Goal: Transaction & Acquisition: Purchase product/service

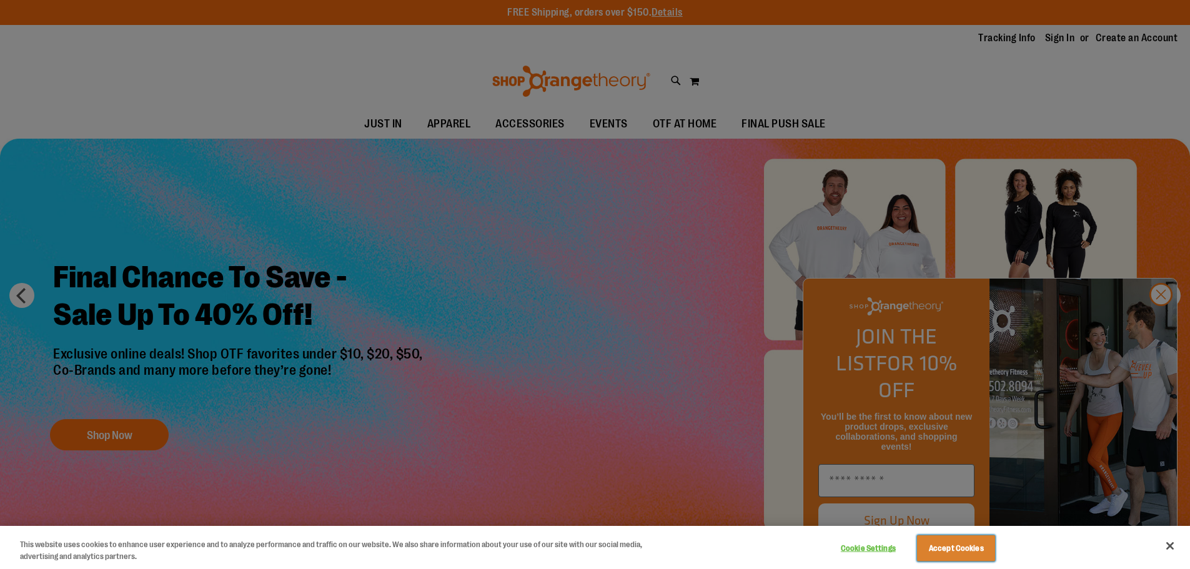
click at [924, 549] on button "Accept Cookies" at bounding box center [956, 549] width 78 height 26
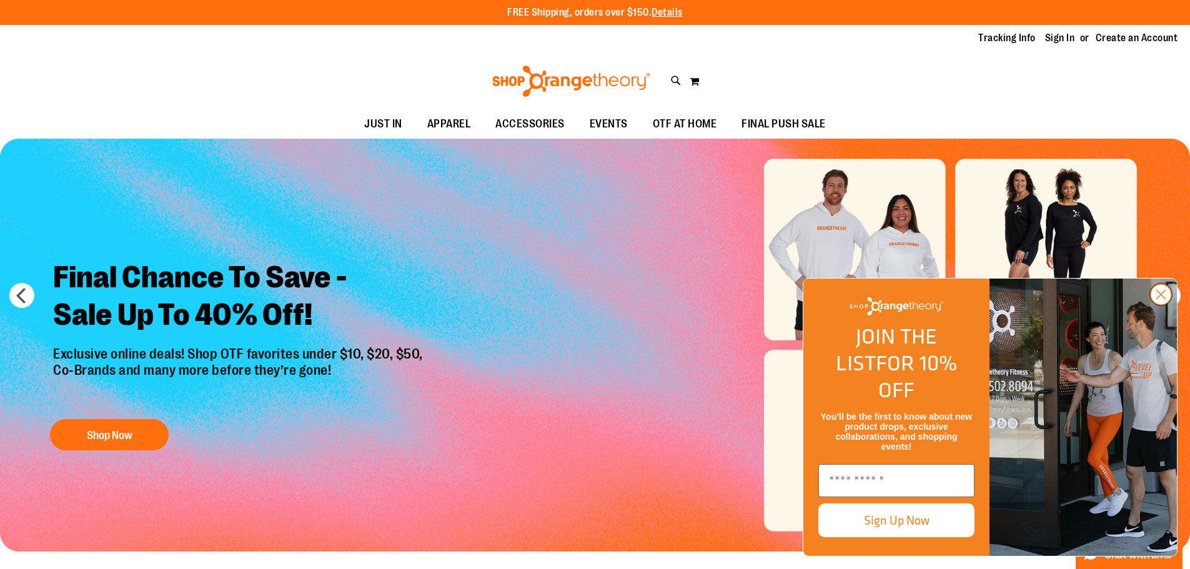
click at [1155, 305] on circle "Close dialog" at bounding box center [1161, 294] width 21 height 21
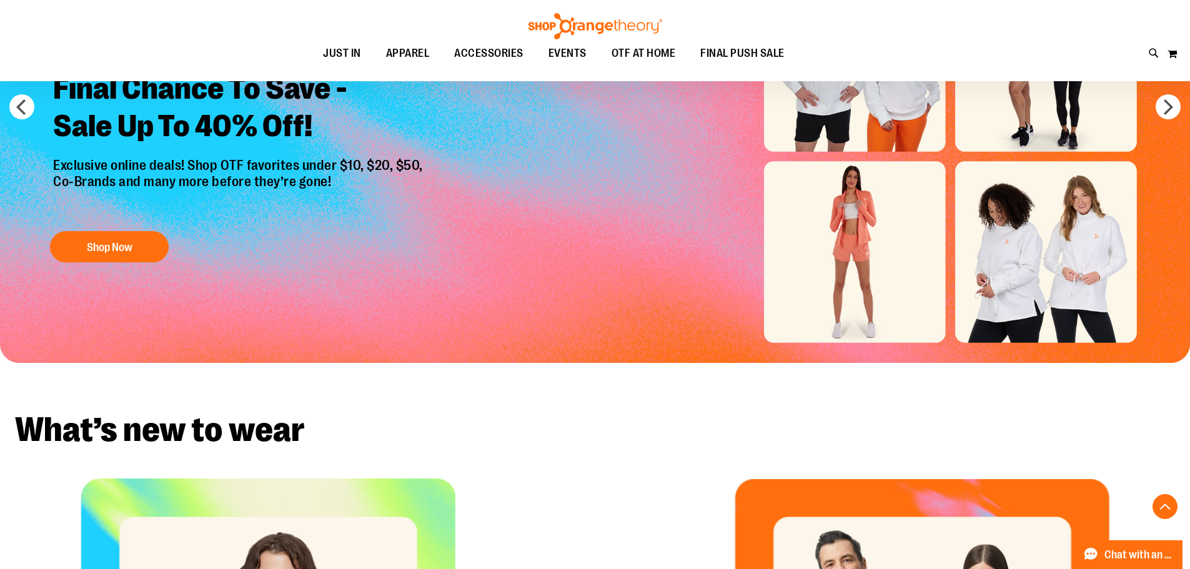
scroll to position [83, 0]
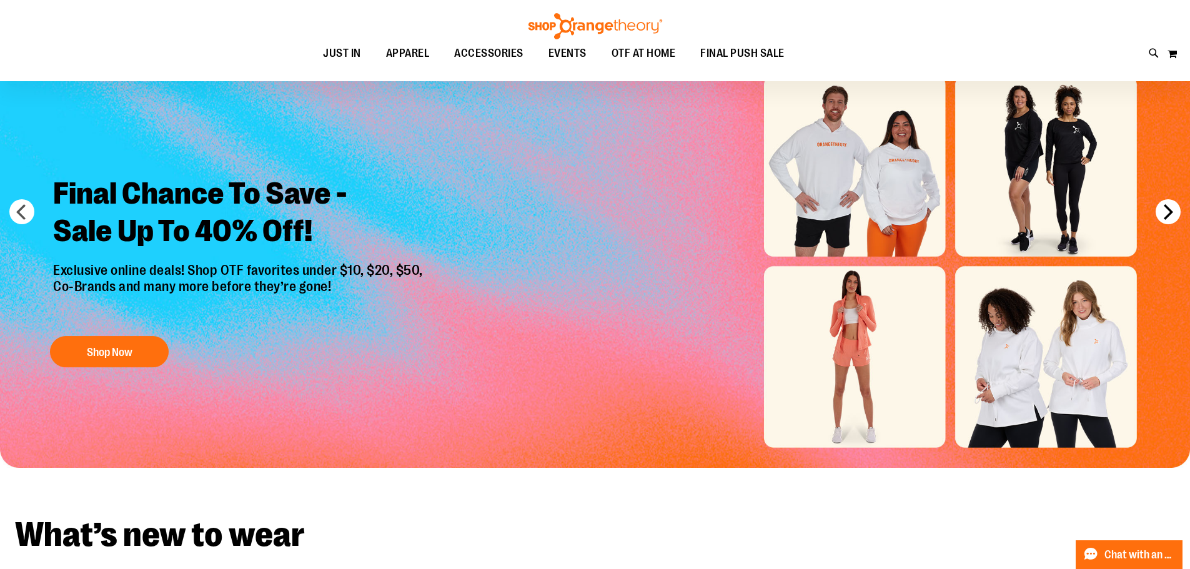
click at [1169, 207] on button "next" at bounding box center [1168, 211] width 25 height 25
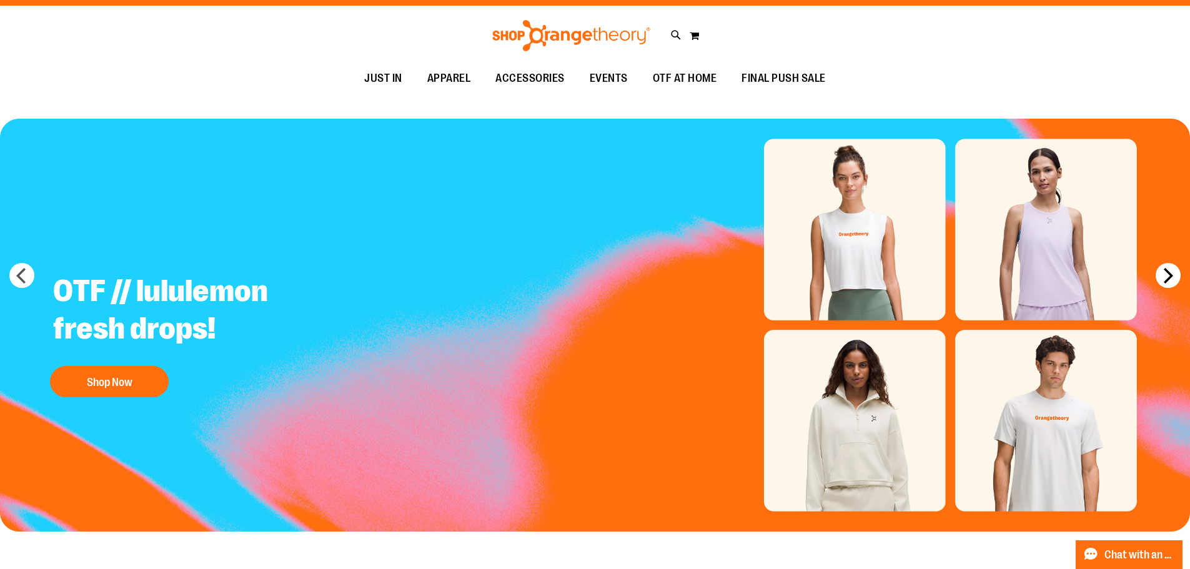
scroll to position [0, 0]
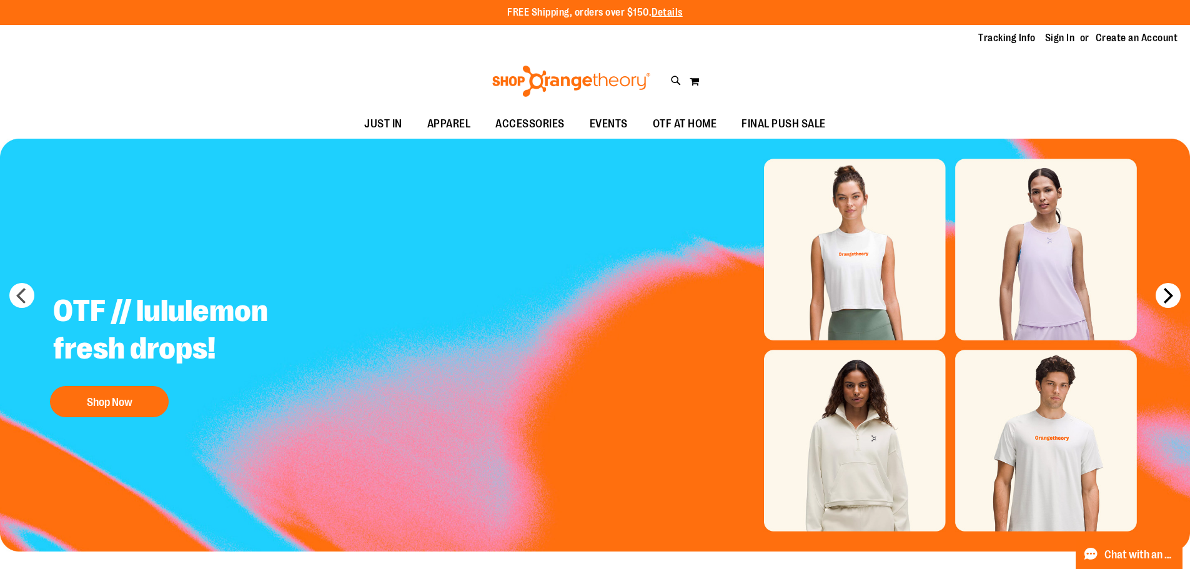
click at [1170, 286] on button "next" at bounding box center [1168, 295] width 25 height 25
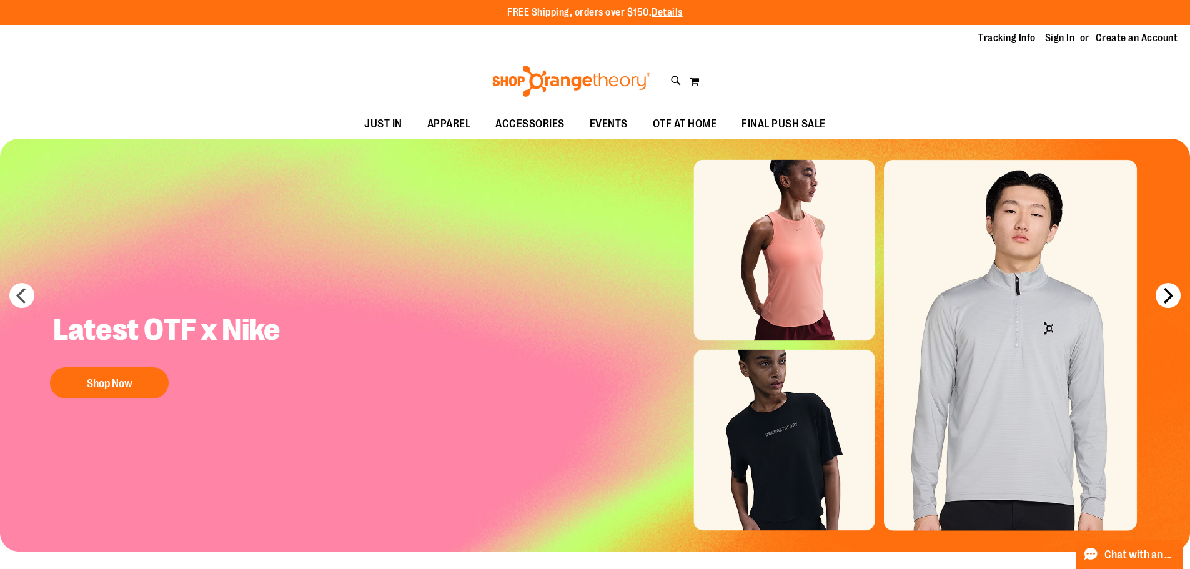
click at [1172, 291] on button "next" at bounding box center [1168, 295] width 25 height 25
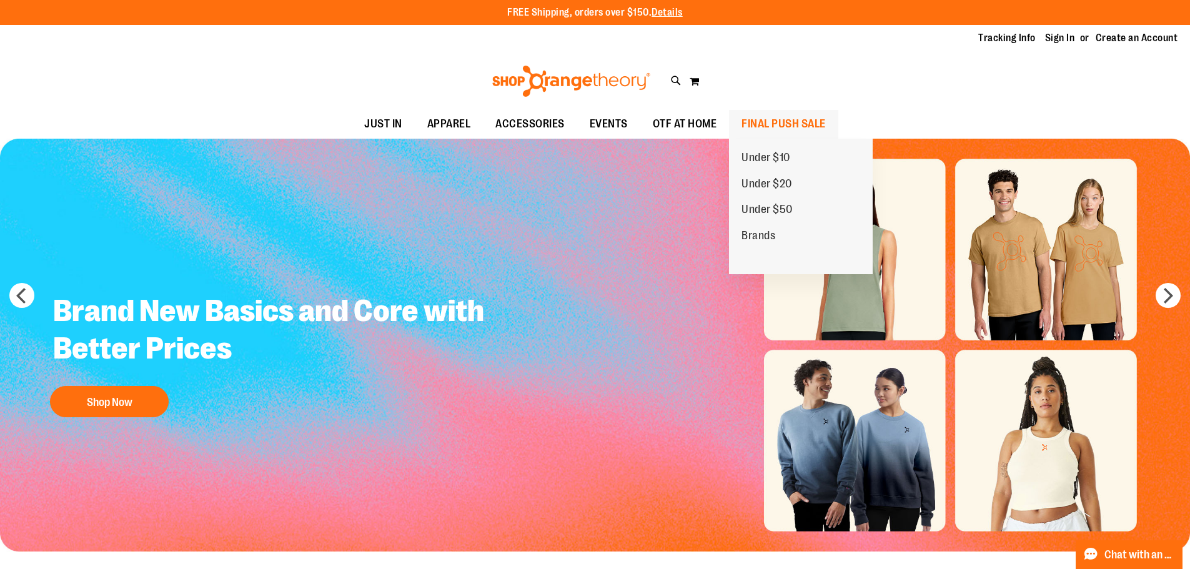
click at [778, 119] on span "FINAL PUSH SALE" at bounding box center [784, 124] width 84 height 28
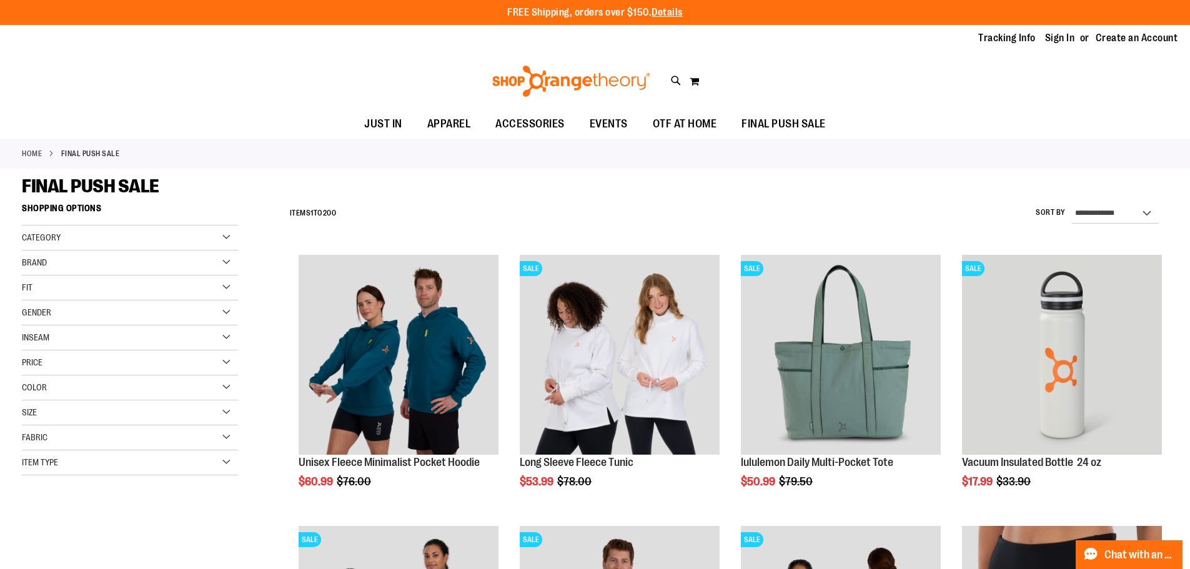
click at [254, 517] on div at bounding box center [141, 513] width 239 height 25
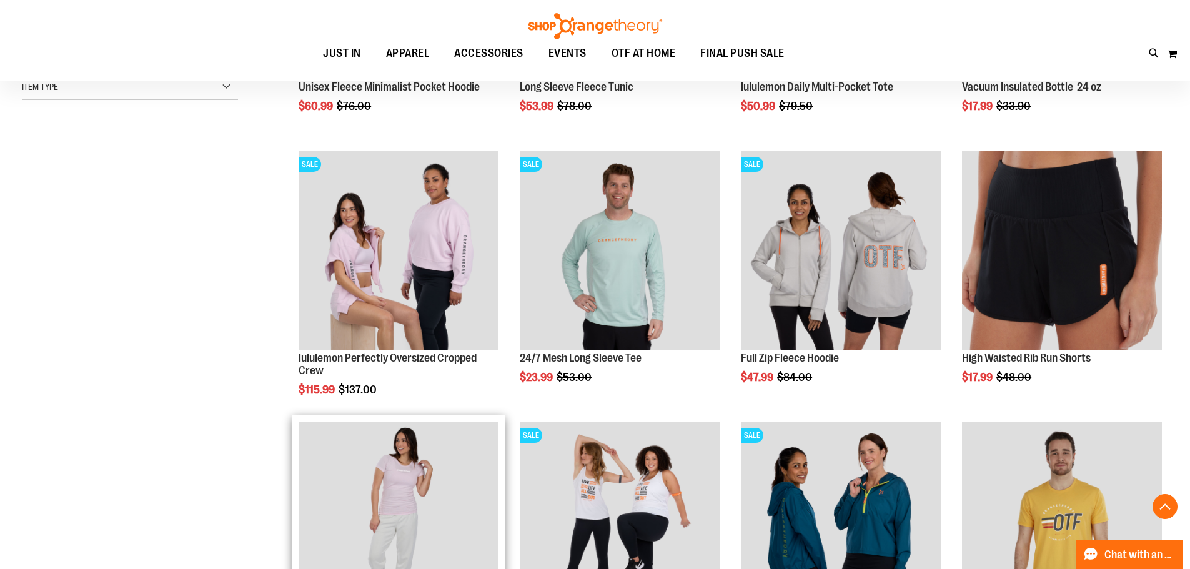
scroll to position [687, 0]
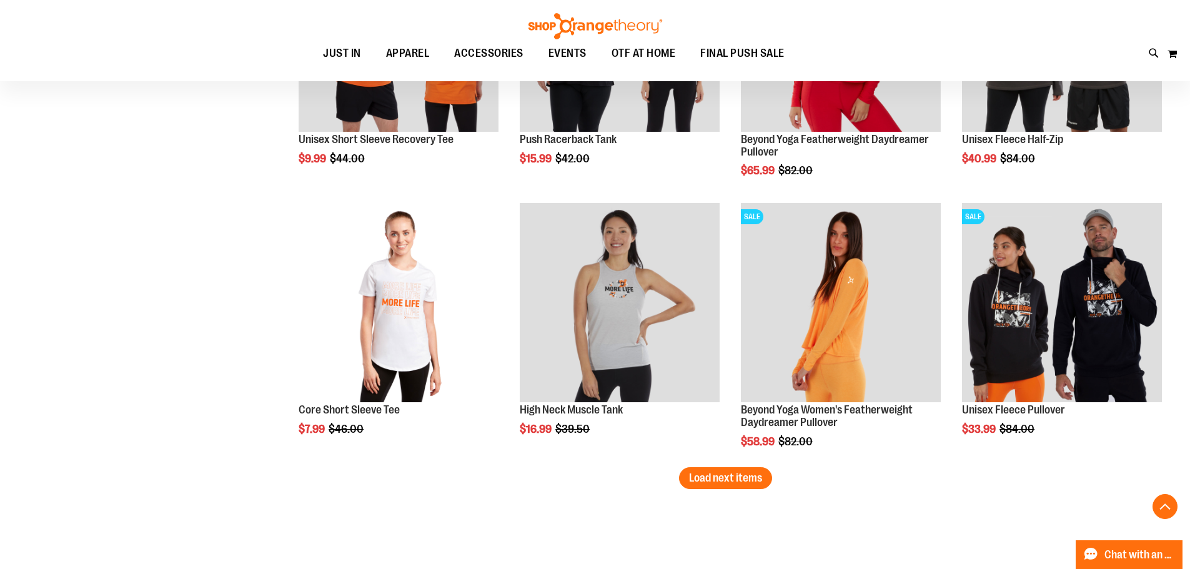
scroll to position [2395, 0]
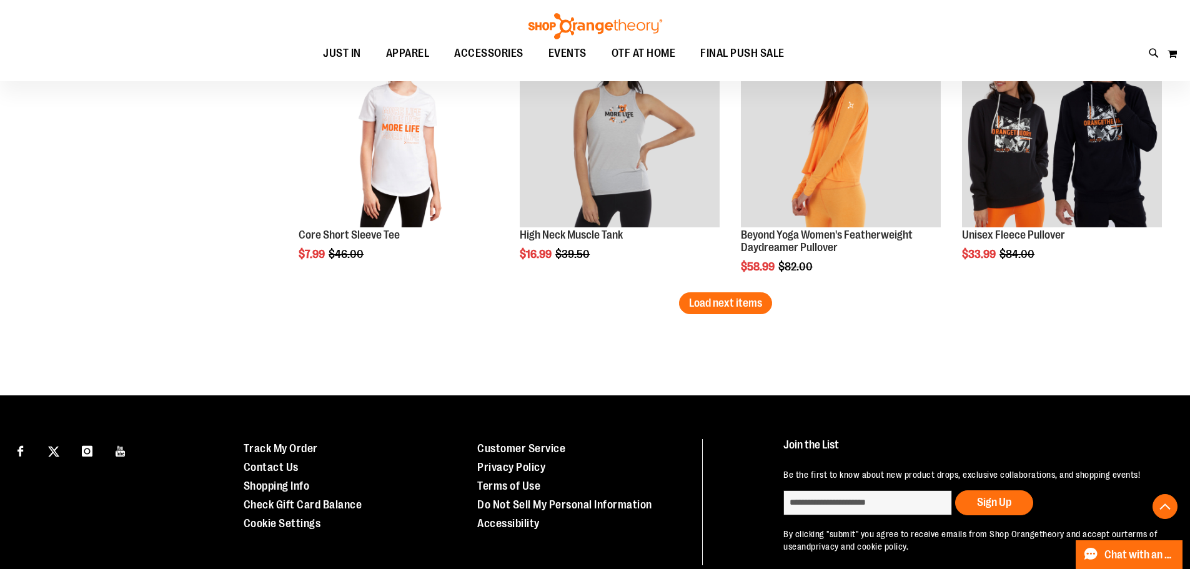
click at [725, 312] on button "Load next items" at bounding box center [725, 303] width 93 height 22
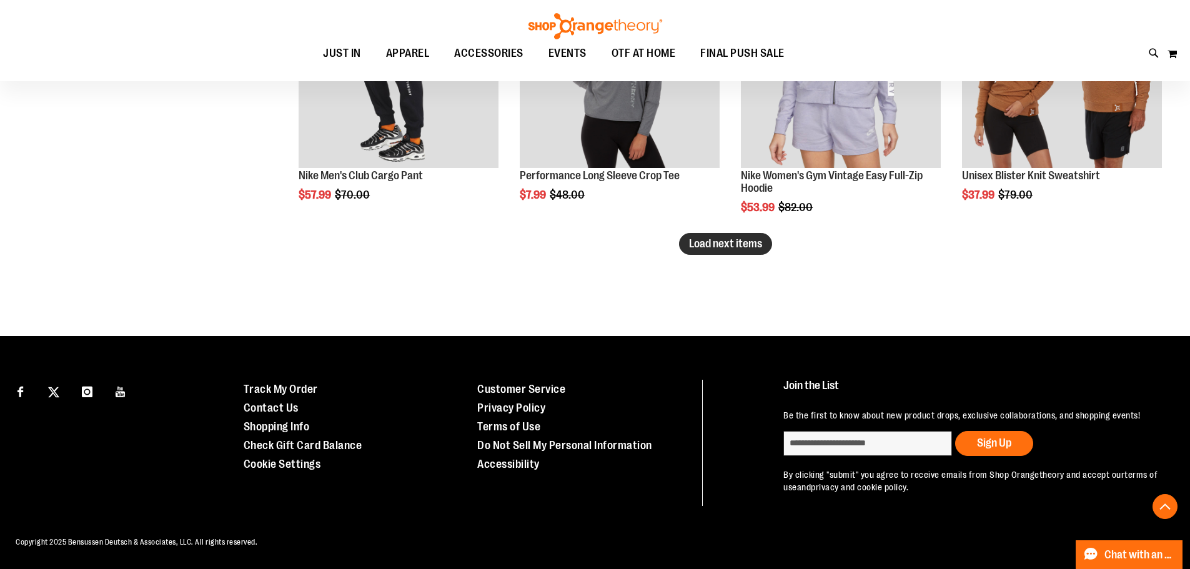
click at [734, 238] on button "Load next items" at bounding box center [725, 244] width 93 height 22
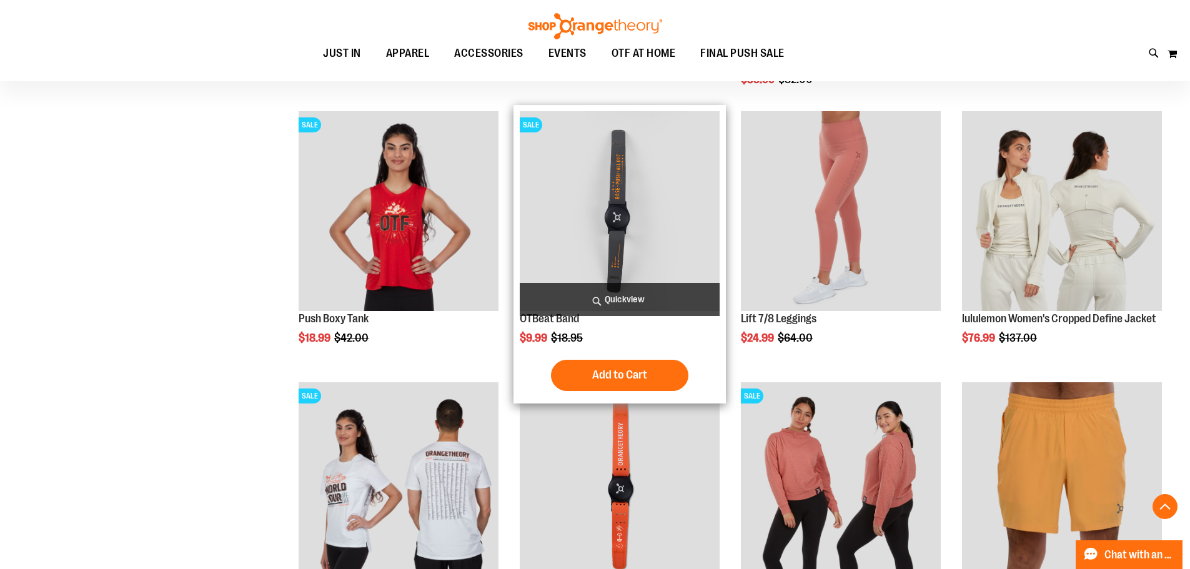
scroll to position [3893, 0]
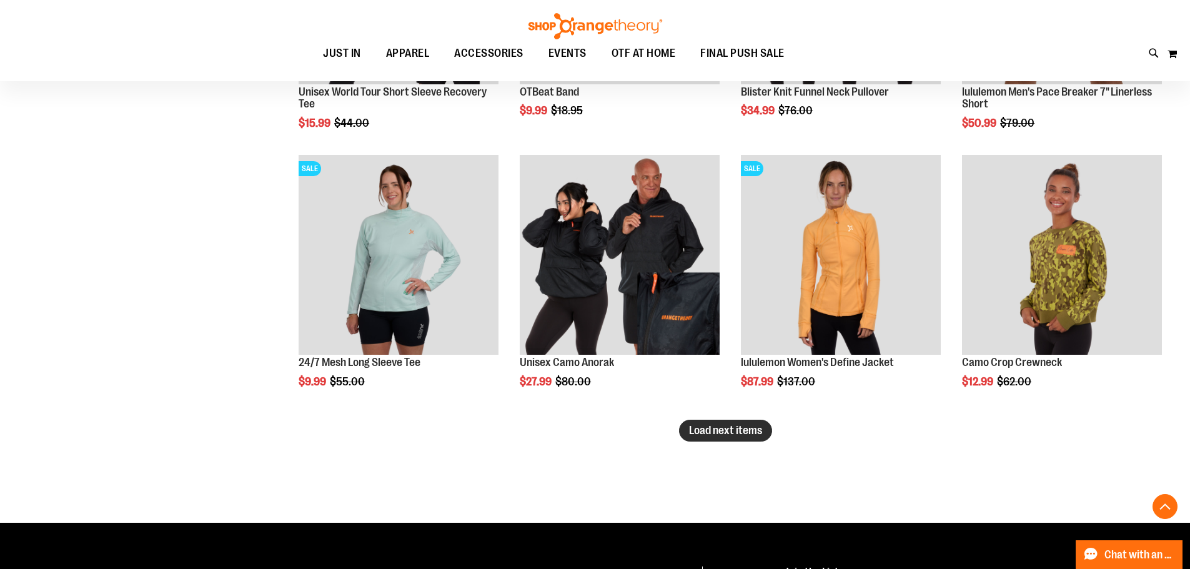
click at [739, 436] on span "Load next items" at bounding box center [725, 430] width 73 height 12
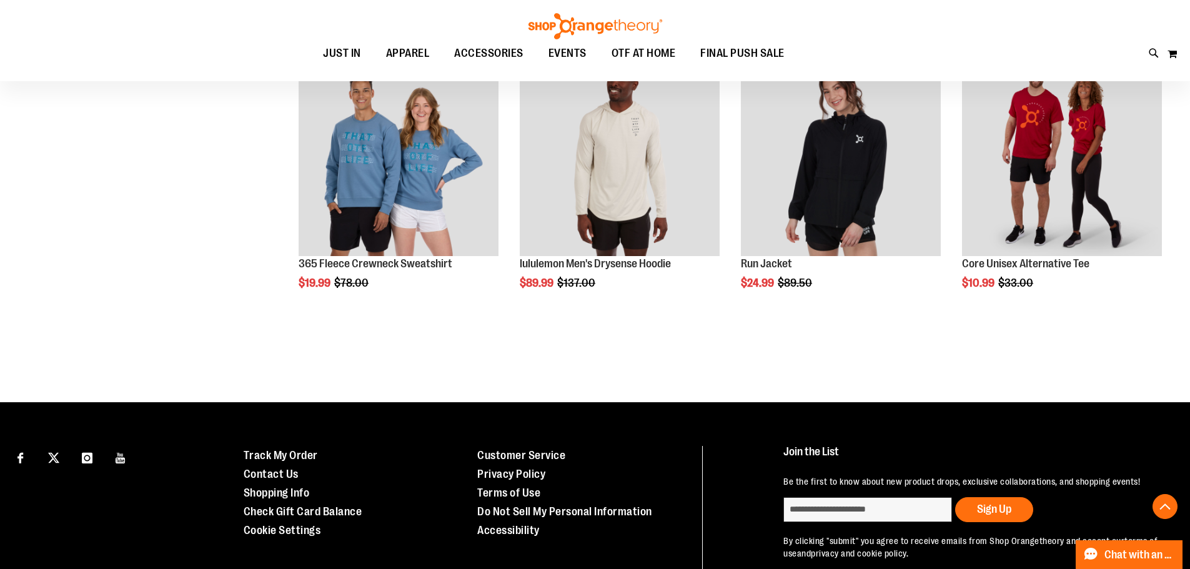
scroll to position [4884, 0]
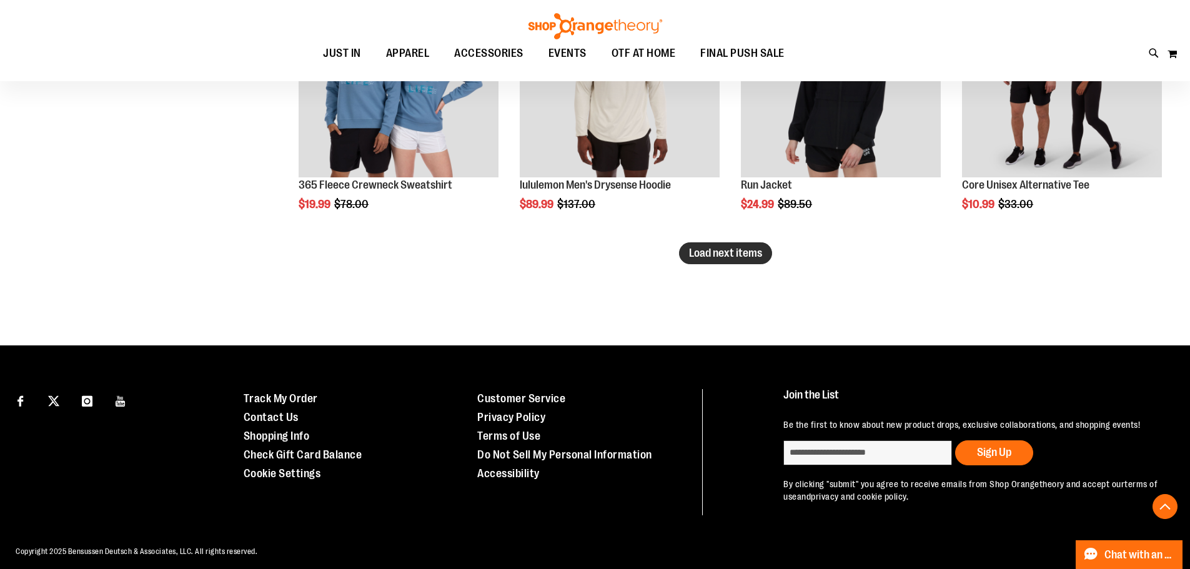
click at [721, 257] on span "Load next items" at bounding box center [725, 253] width 73 height 12
